Goal: Check status

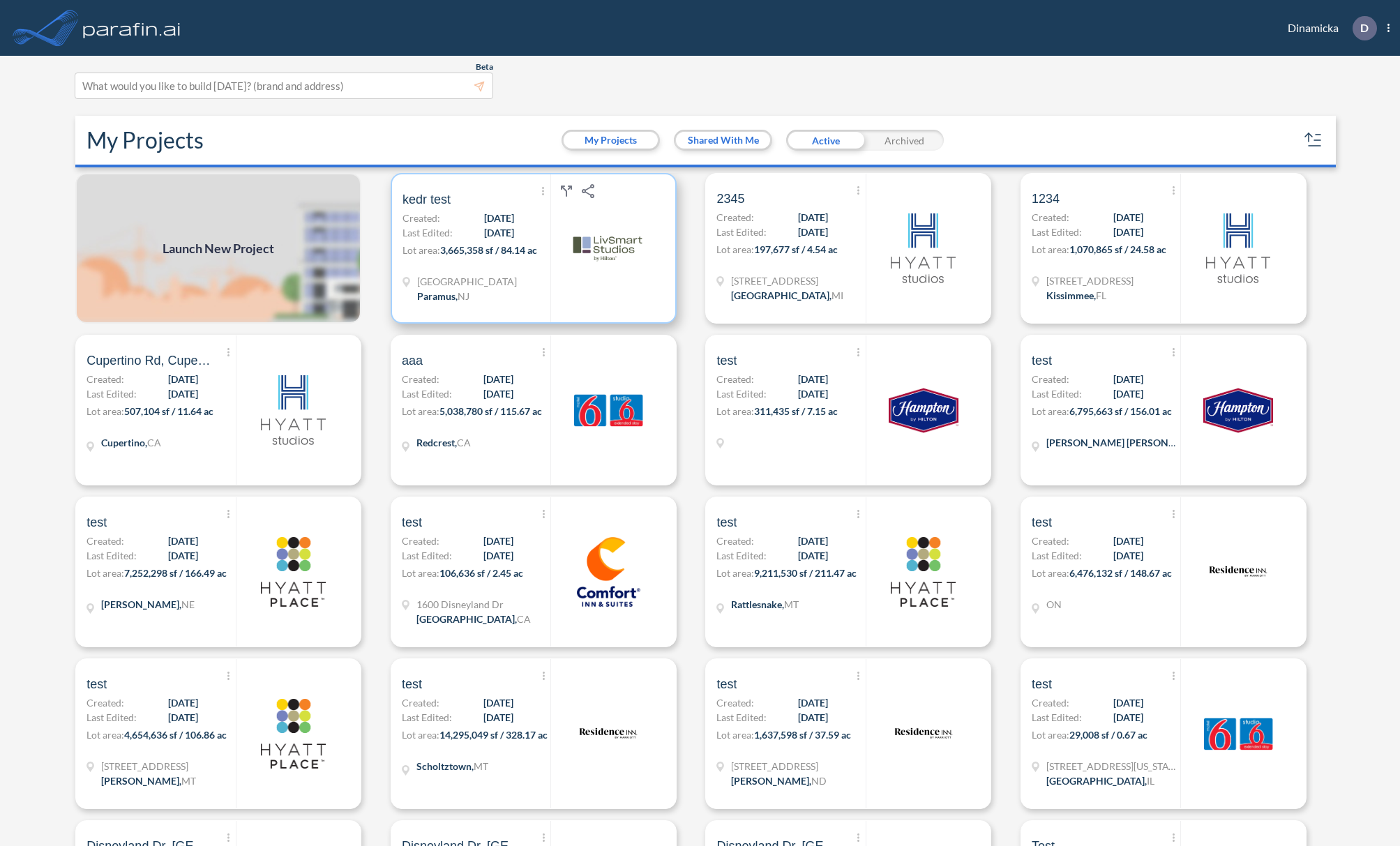
click at [504, 247] on span "3,665,358 sf / 84.14 ac" at bounding box center [488, 249] width 97 height 12
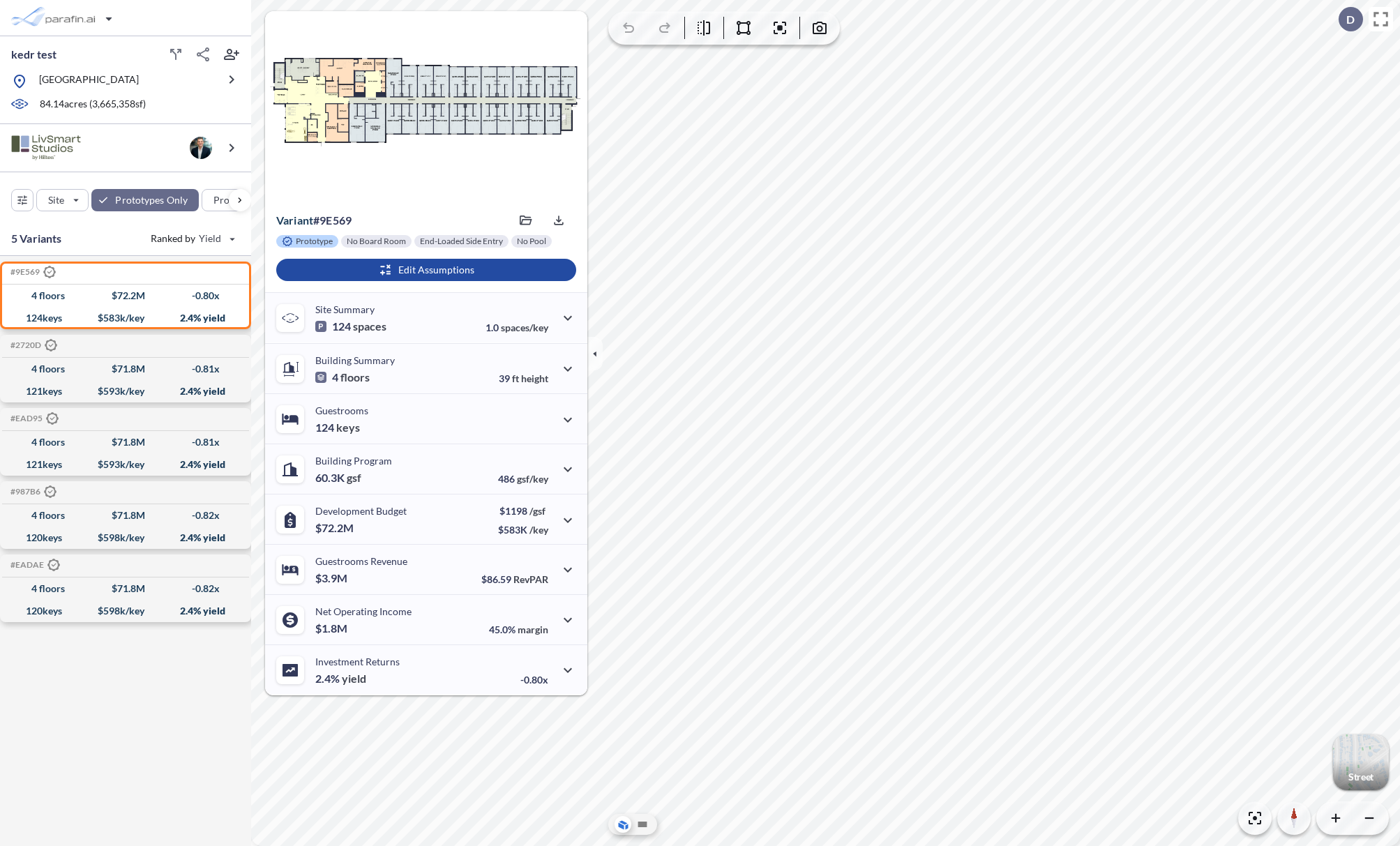
click at [1362, 754] on div "button" at bounding box center [1360, 762] width 56 height 56
click at [641, 823] on icon at bounding box center [642, 825] width 9 height 6
click at [1358, 761] on div "button" at bounding box center [1360, 762] width 56 height 56
click at [617, 828] on icon at bounding box center [623, 825] width 14 height 15
click at [642, 826] on icon at bounding box center [642, 825] width 9 height 6
